Goal: Task Accomplishment & Management: Manage account settings

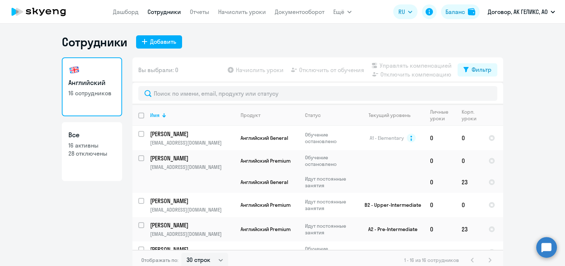
select select "30"
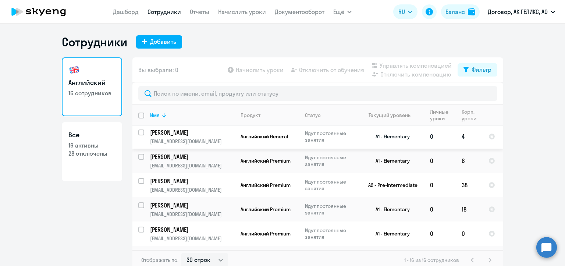
scroll to position [147, 0]
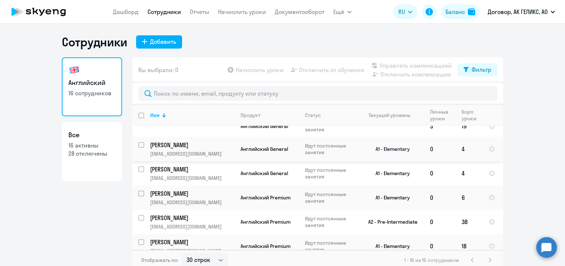
click at [208, 153] on p "[EMAIL_ADDRESS][DOMAIN_NAME]" at bounding box center [192, 154] width 84 height 7
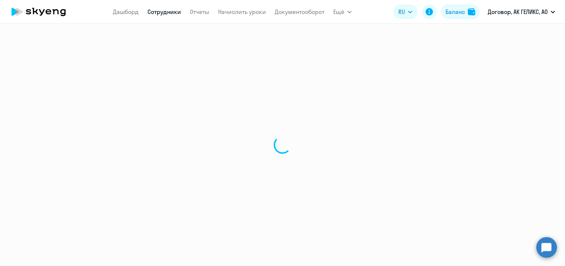
select select "english"
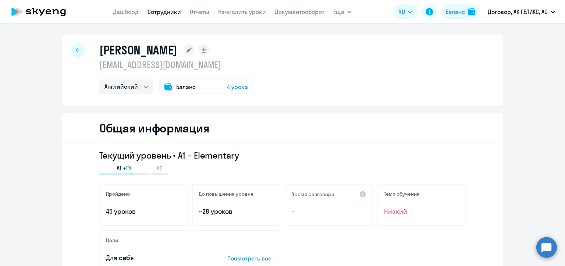
click at [228, 86] on span "4 урока" at bounding box center [237, 86] width 21 height 9
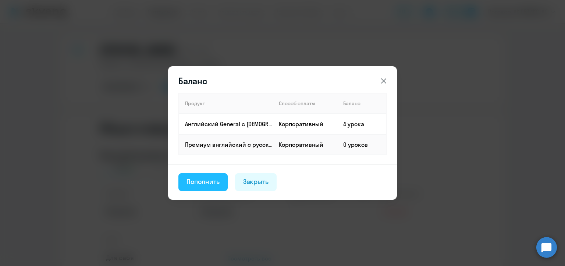
click at [211, 186] on div "Пополнить" at bounding box center [203, 182] width 33 height 10
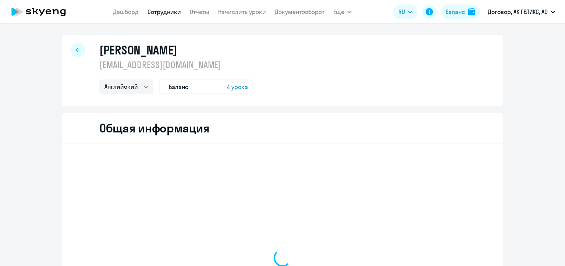
select select "english"
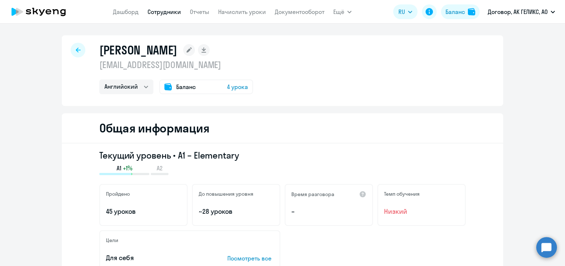
click at [227, 88] on span "4 урока" at bounding box center [237, 86] width 21 height 9
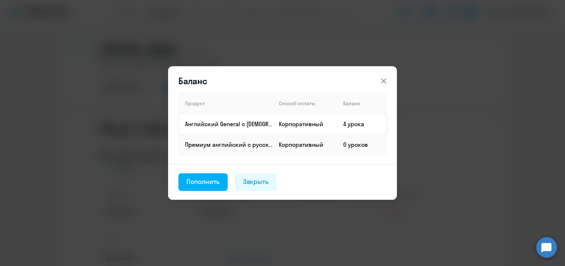
click at [350, 128] on td "4 урока" at bounding box center [361, 124] width 49 height 21
click at [349, 121] on td "4 урока" at bounding box center [361, 124] width 49 height 21
click at [203, 181] on div "Пополнить" at bounding box center [203, 182] width 33 height 10
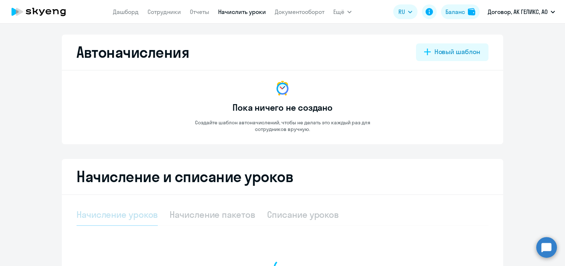
select select "10"
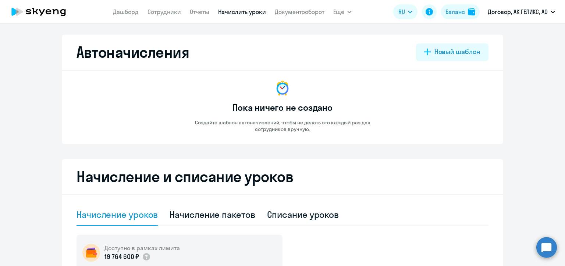
scroll to position [110, 0]
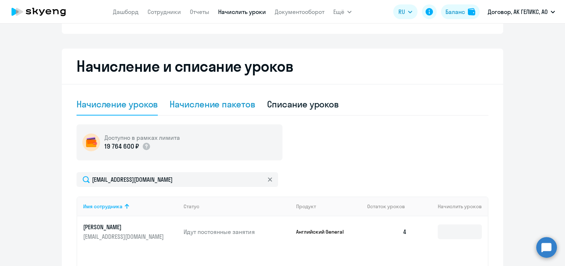
click at [226, 110] on div "Начисление пакетов" at bounding box center [212, 104] width 85 height 12
select select "10"
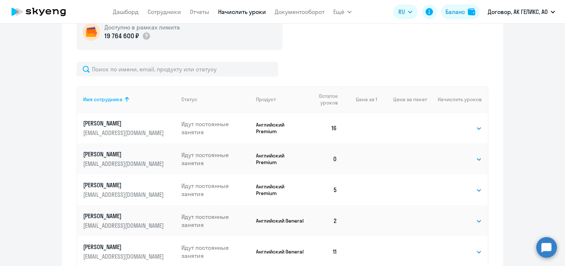
scroll to position [37, 0]
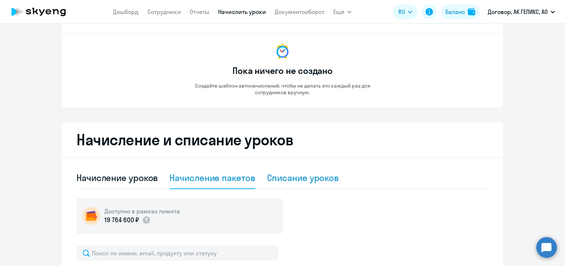
click at [305, 178] on div "Списание уроков" at bounding box center [303, 178] width 72 height 12
select select "10"
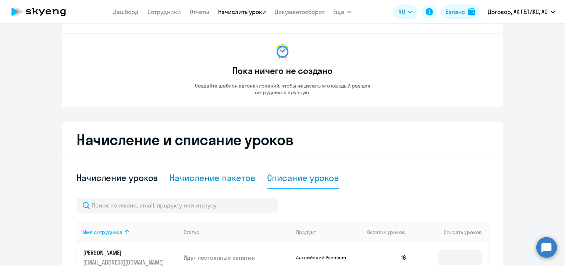
click at [245, 177] on div "Начисление пакетов" at bounding box center [212, 178] width 85 height 12
select select "10"
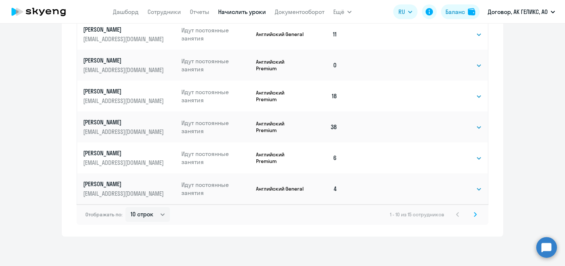
scroll to position [107, 0]
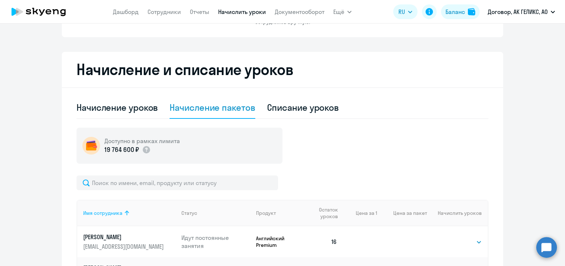
click at [109, 210] on div "Имя сотрудника" at bounding box center [102, 213] width 39 height 7
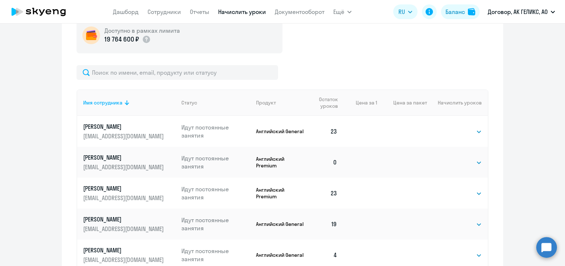
scroll to position [291, 0]
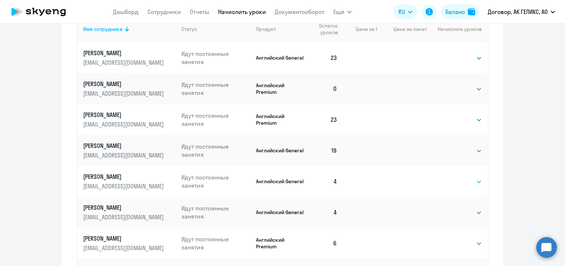
click at [465, 180] on select "Выбрать 4 8 16 32 64" at bounding box center [467, 181] width 30 height 9
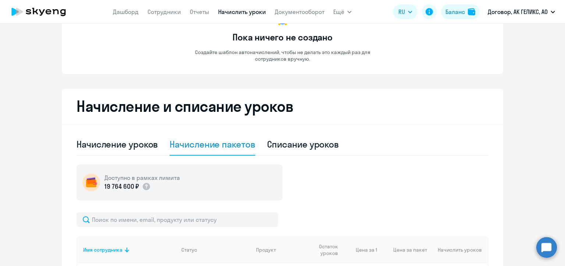
scroll to position [0, 0]
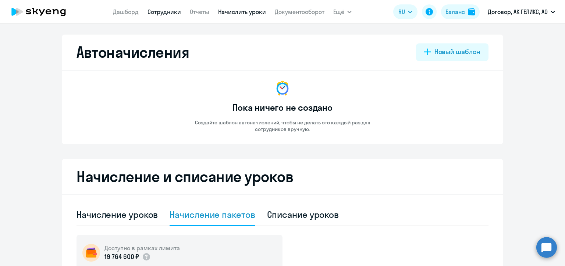
click at [156, 11] on link "Сотрудники" at bounding box center [164, 11] width 33 height 7
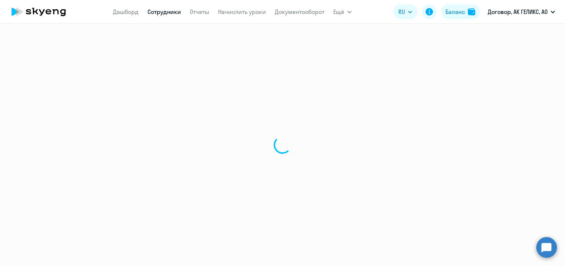
select select "30"
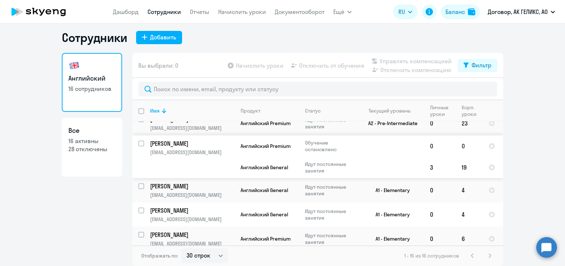
scroll to position [102, 0]
click at [138, 187] on input "select row 37985601" at bounding box center [145, 190] width 15 height 15
checkbox input "true"
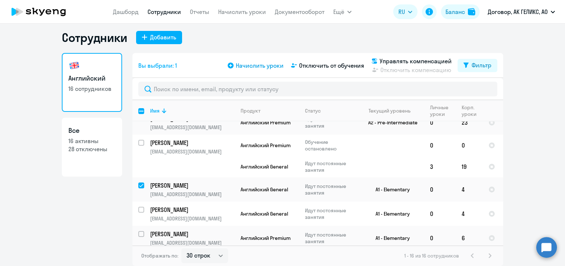
click at [258, 67] on span "Начислить уроки" at bounding box center [260, 65] width 48 height 9
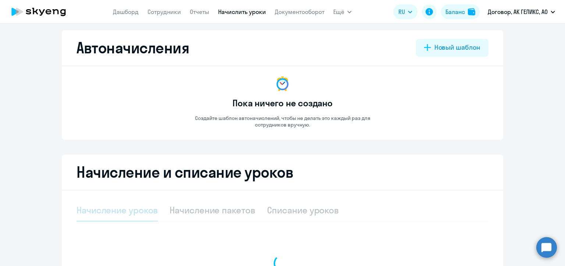
select select "10"
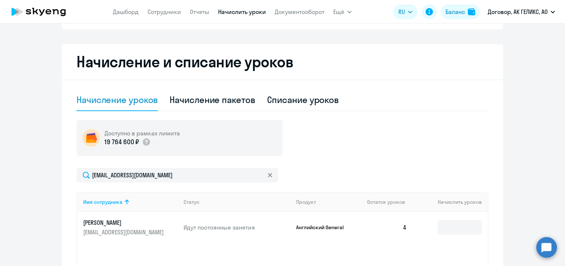
scroll to position [188, 0]
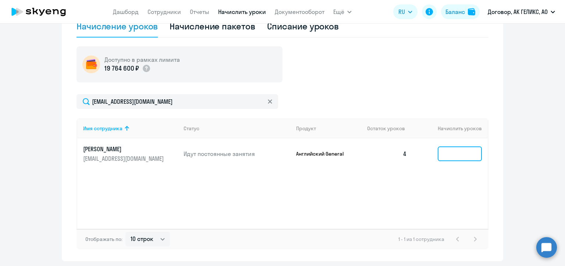
click at [463, 156] on input at bounding box center [460, 153] width 44 height 15
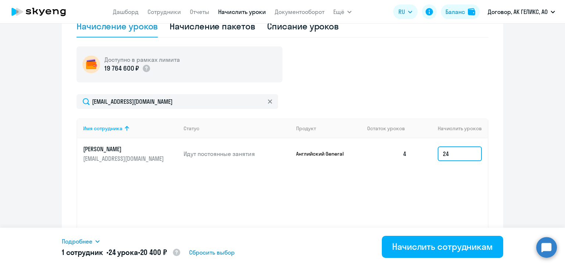
scroll to position [213, 0]
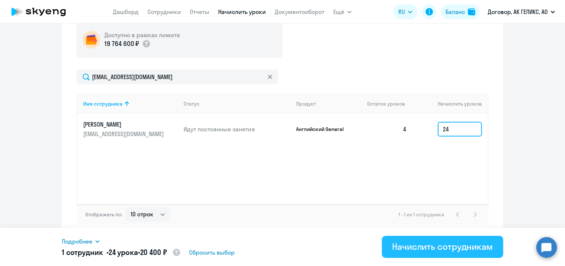
type input "24"
click at [408, 252] on div "Начислить сотрудникам" at bounding box center [442, 247] width 101 height 12
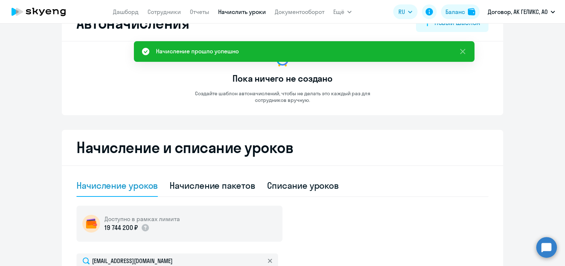
scroll to position [0, 0]
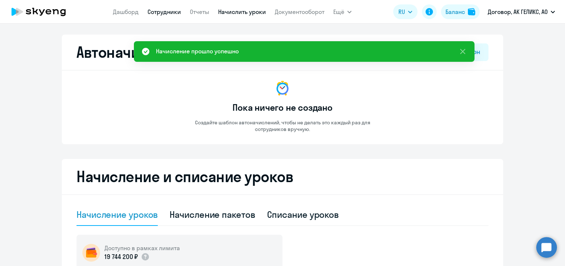
click at [153, 11] on link "Сотрудники" at bounding box center [164, 11] width 33 height 7
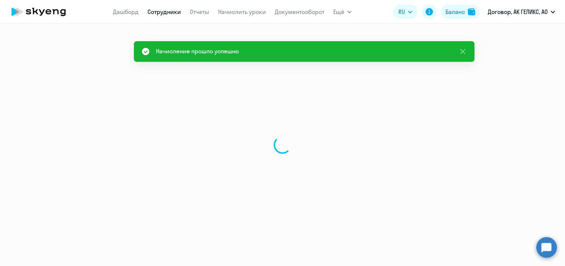
select select "30"
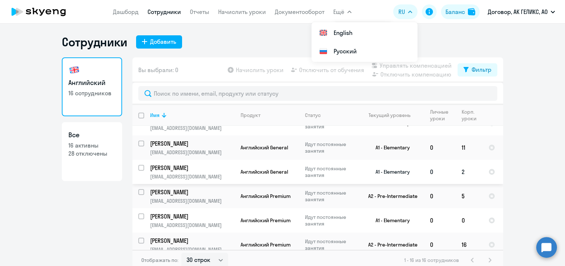
scroll to position [305, 0]
